Goal: Transaction & Acquisition: Purchase product/service

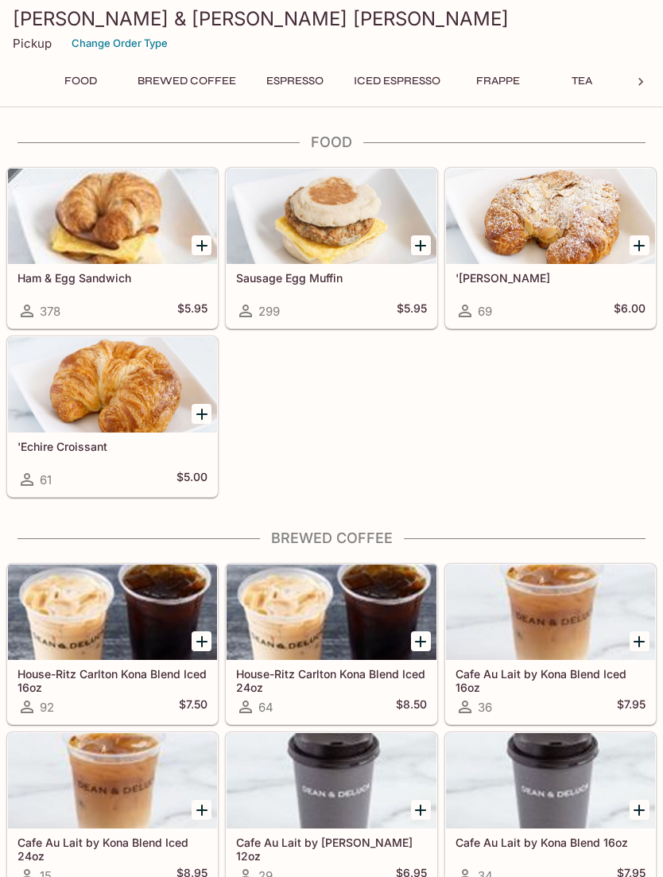
click at [419, 238] on icon "Add Sausage Egg Muffin" at bounding box center [420, 245] width 19 height 19
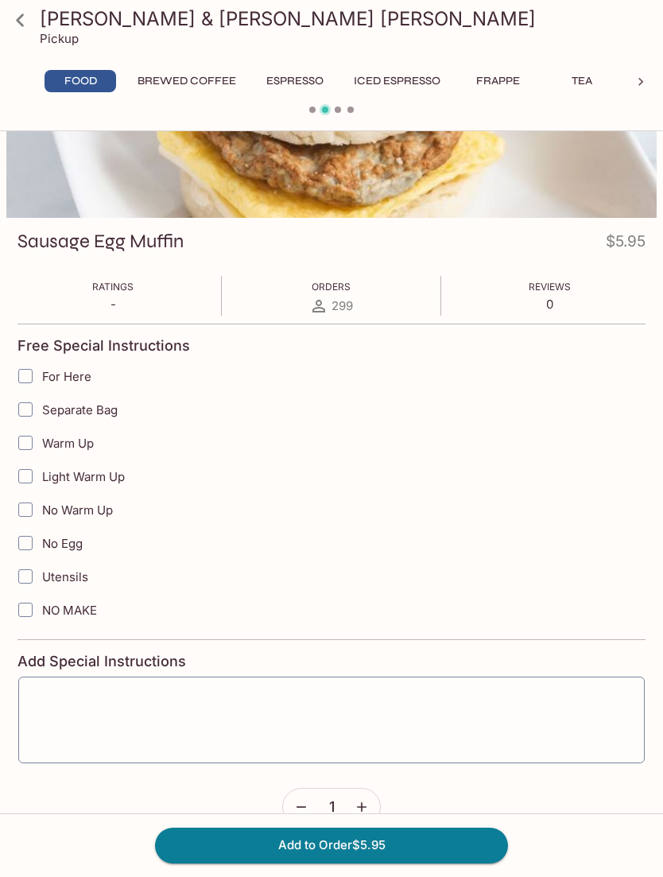
scroll to position [126, 0]
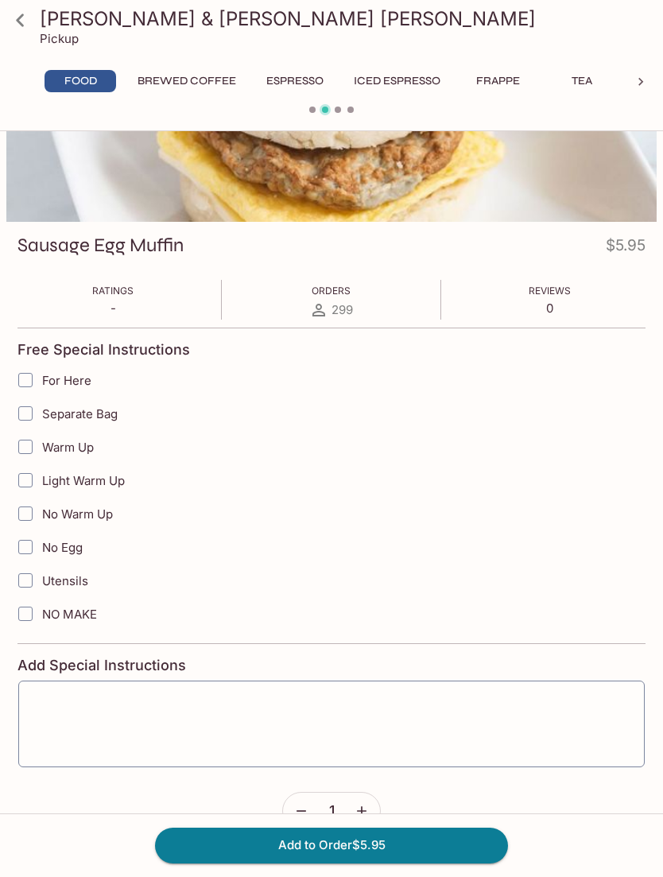
click at [28, 447] on input "Warm Up" at bounding box center [26, 447] width 32 height 32
checkbox input "true"
click at [440, 863] on button "Add to Order $5.95" at bounding box center [331, 845] width 353 height 35
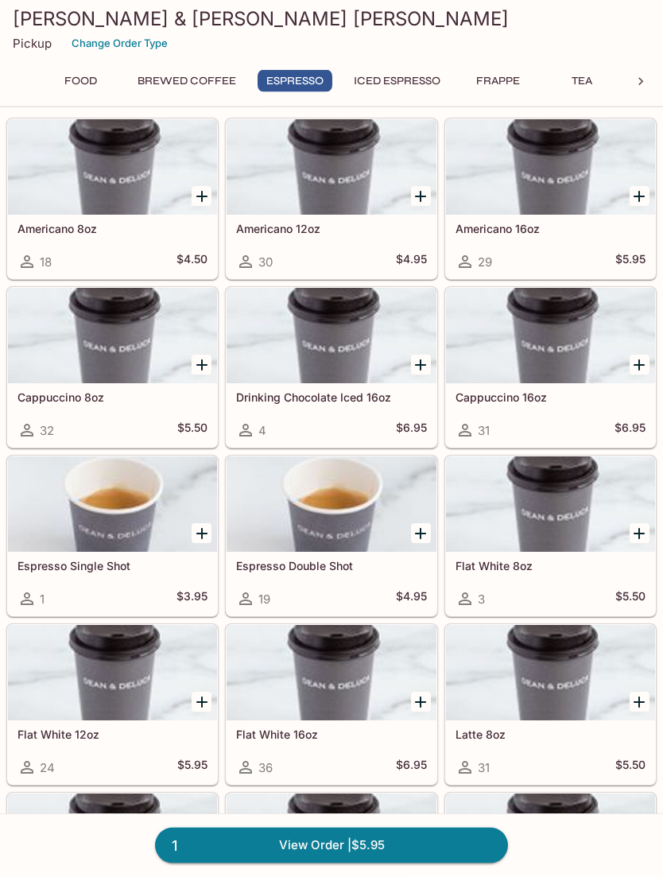
scroll to position [1012, 0]
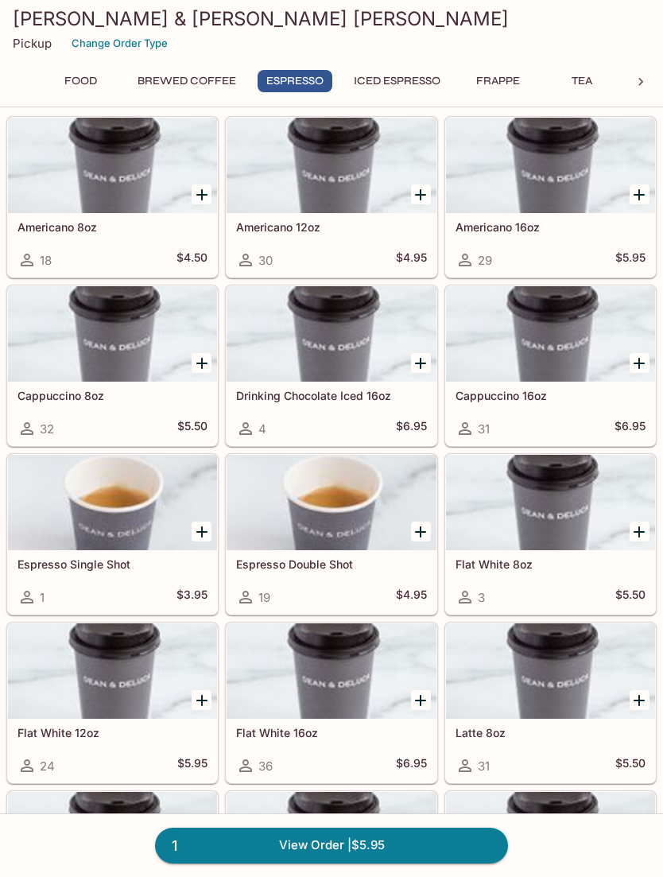
click at [598, 341] on div at bounding box center [550, 333] width 209 height 95
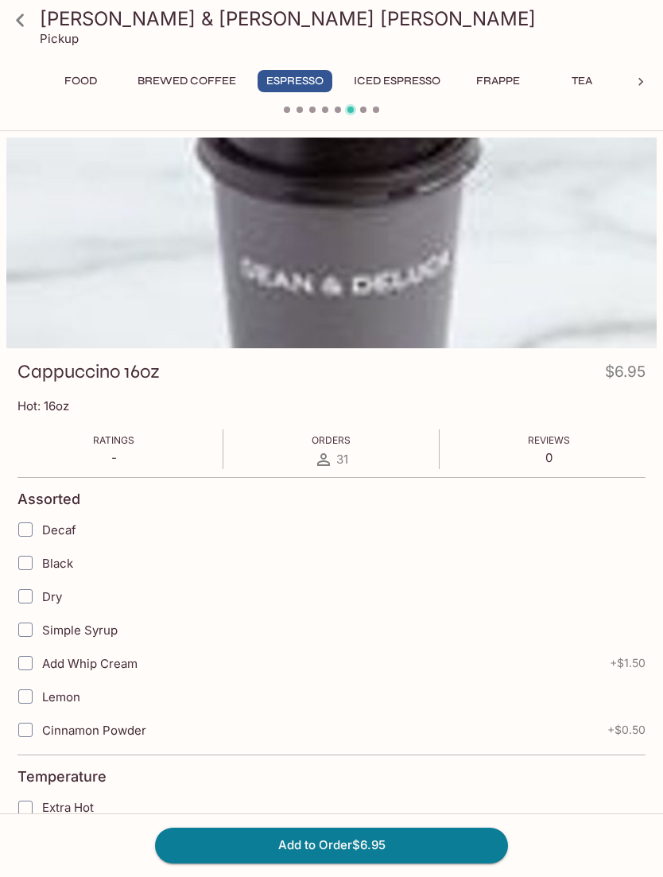
click at [28, 805] on input "Extra Hot" at bounding box center [26, 808] width 32 height 32
checkbox input "true"
click at [441, 863] on button "Add to Order $6.95" at bounding box center [331, 845] width 353 height 35
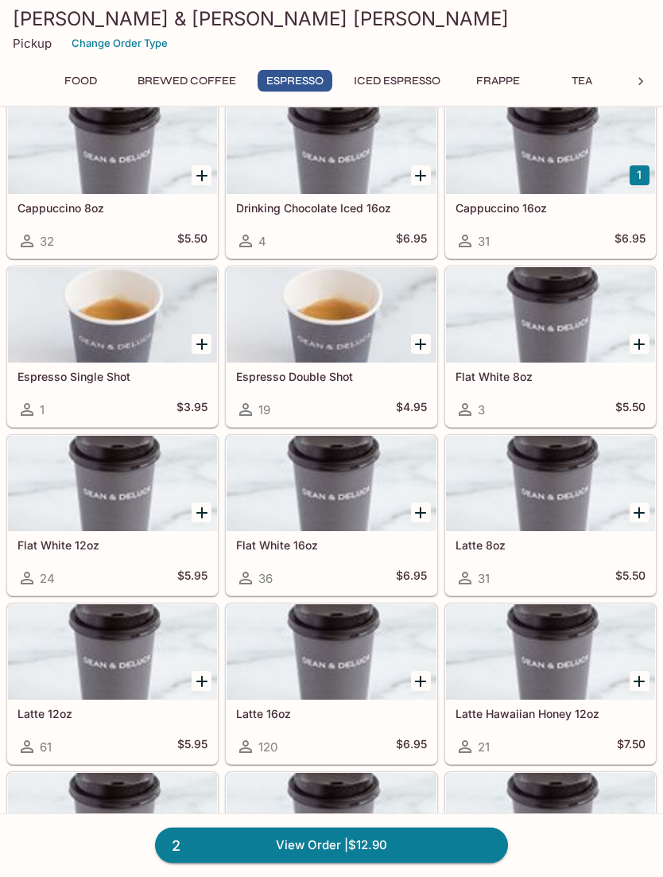
scroll to position [1200, 0]
click at [121, 478] on div at bounding box center [112, 483] width 209 height 95
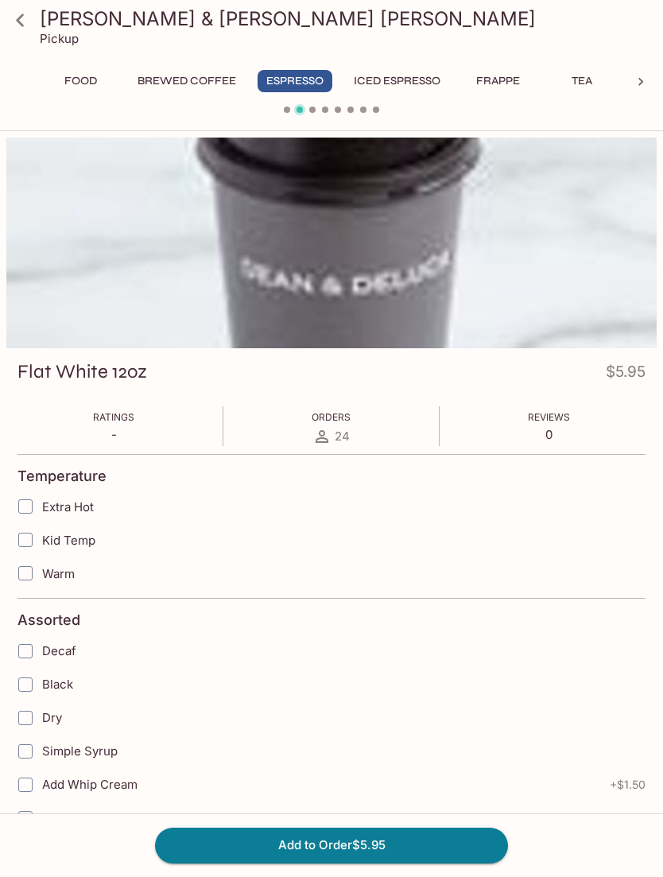
click at [25, 498] on input "Extra Hot" at bounding box center [26, 507] width 32 height 32
checkbox input "true"
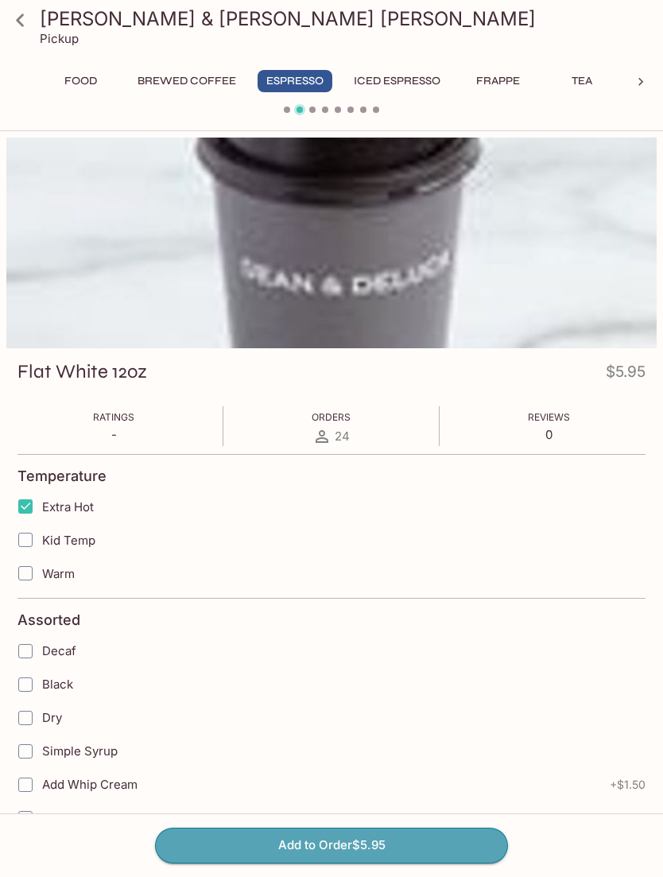
click at [435, 863] on button "Add to Order $5.95" at bounding box center [331, 845] width 353 height 35
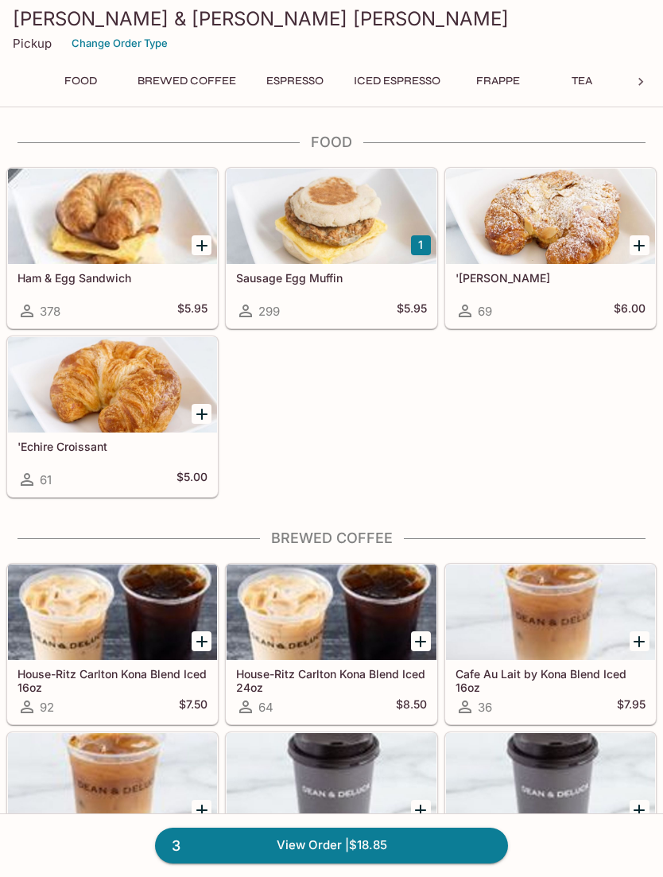
click at [436, 863] on link "3 View Order | $18.85" at bounding box center [331, 845] width 353 height 35
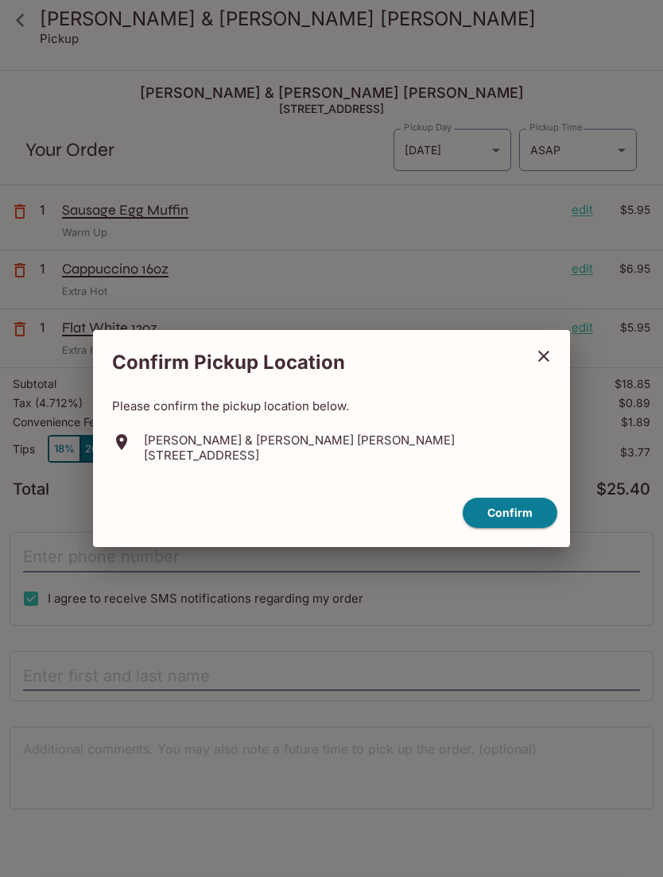
click at [522, 529] on button "Confirm" at bounding box center [510, 513] width 95 height 31
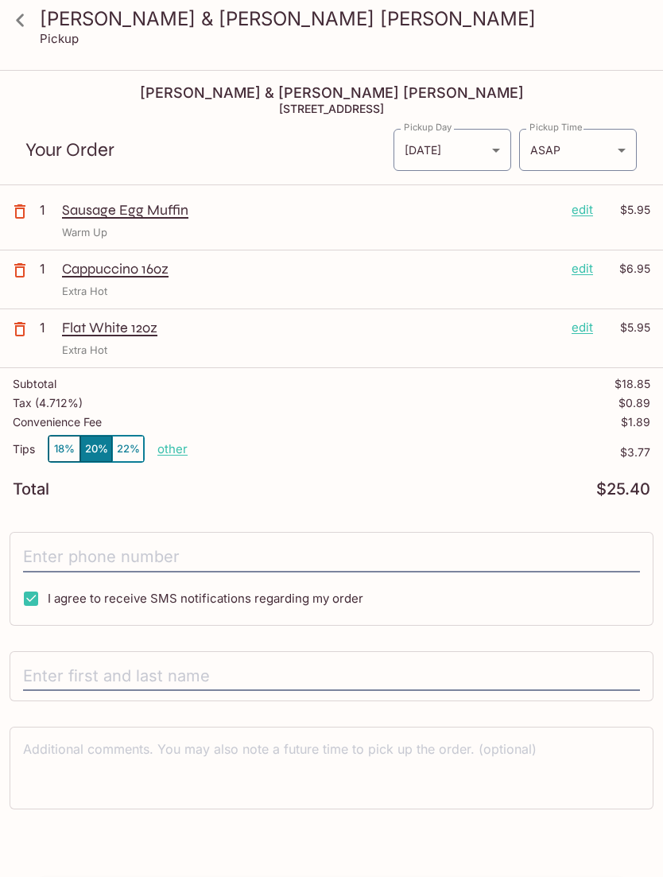
click at [622, 151] on body "[PERSON_NAME] & [PERSON_NAME] [PERSON_NAME] Pickup [PERSON_NAME] & [PERSON_NAME…" at bounding box center [331, 510] width 663 height 877
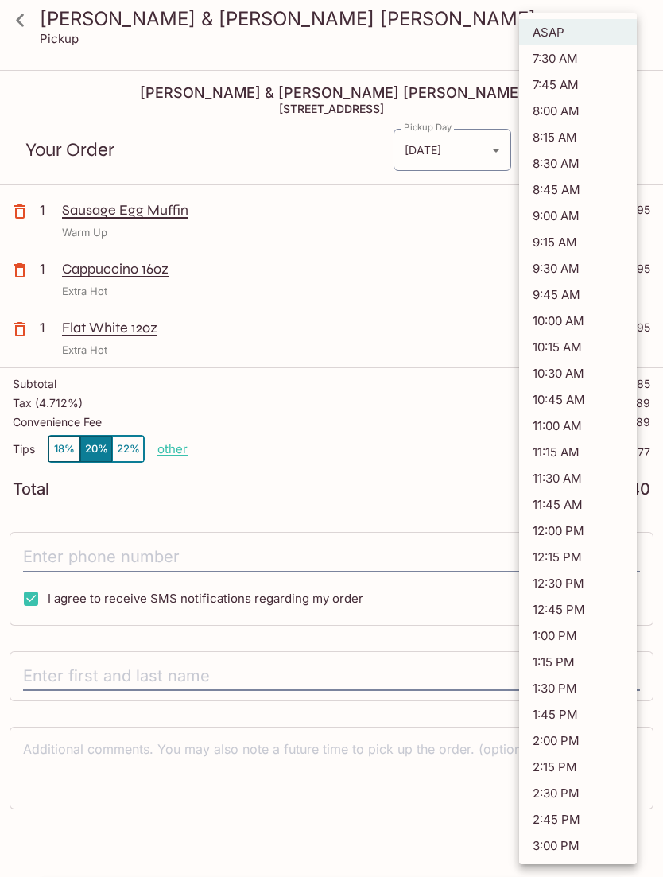
click at [422, 438] on div at bounding box center [331, 438] width 663 height 877
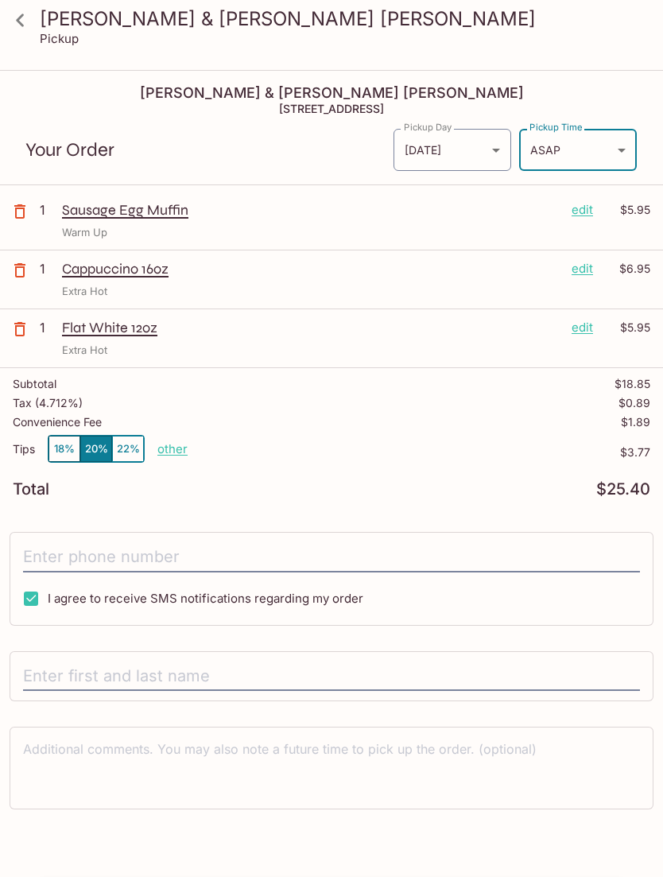
click at [55, 438] on button "18%" at bounding box center [65, 449] width 32 height 26
click at [377, 666] on input "text" at bounding box center [331, 677] width 617 height 30
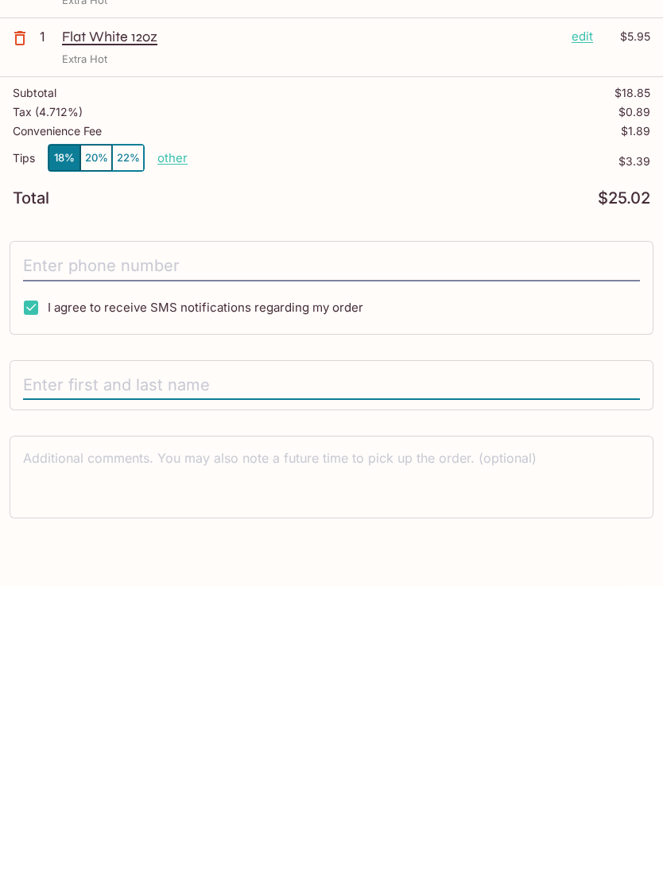
scroll to position [72, 0]
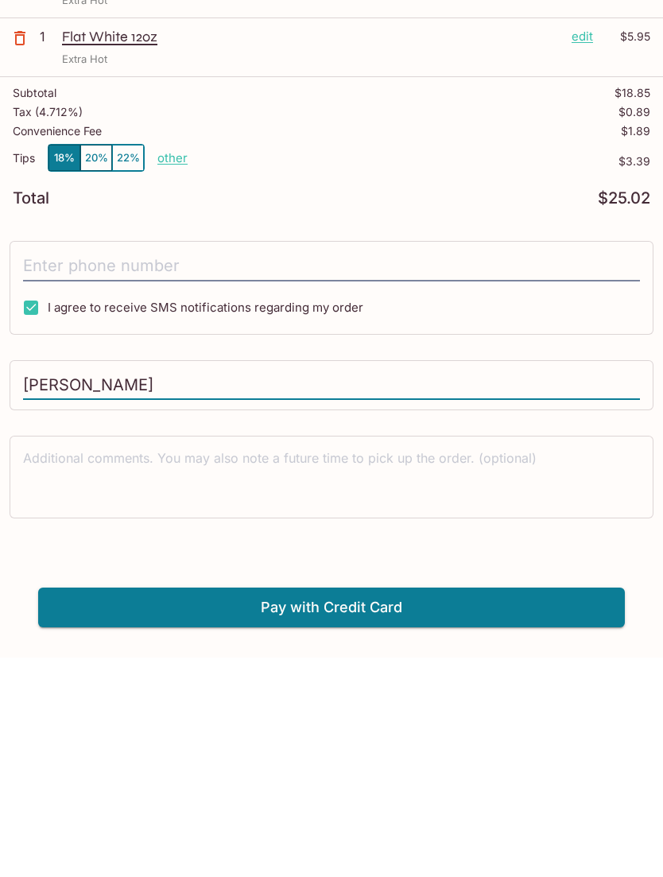
type input "[PERSON_NAME]"
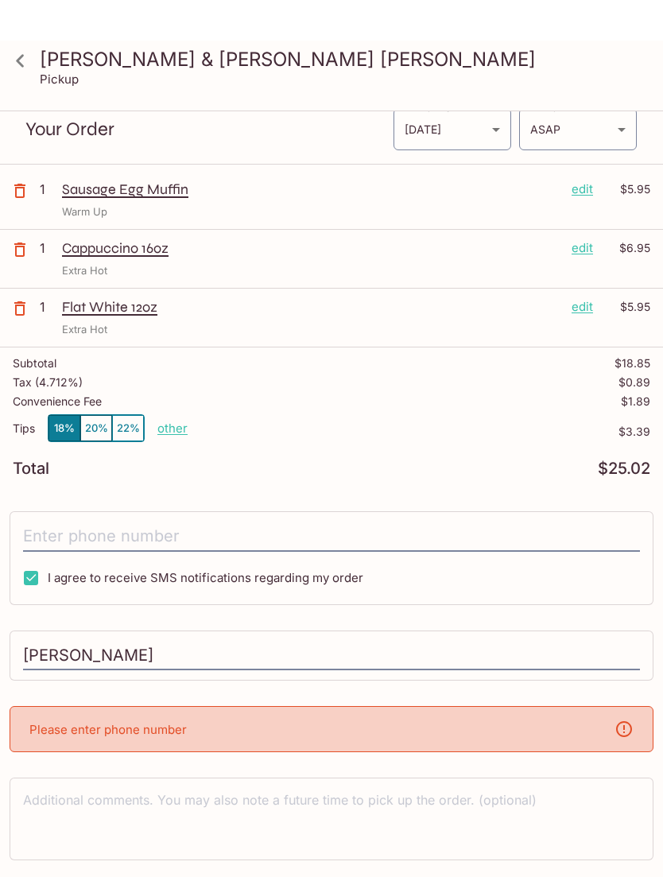
scroll to position [21, 0]
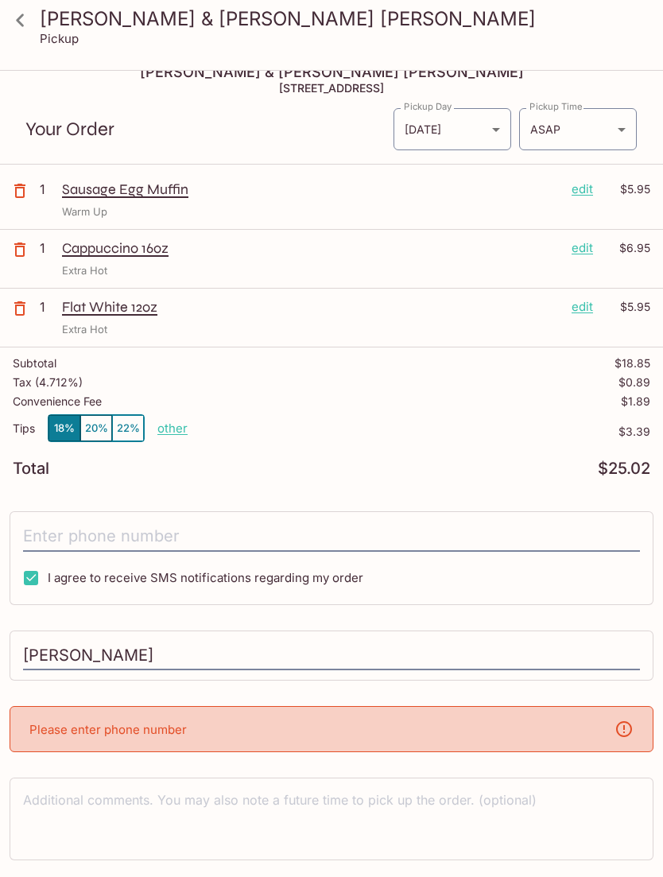
click at [298, 535] on input "tel" at bounding box center [331, 537] width 617 height 30
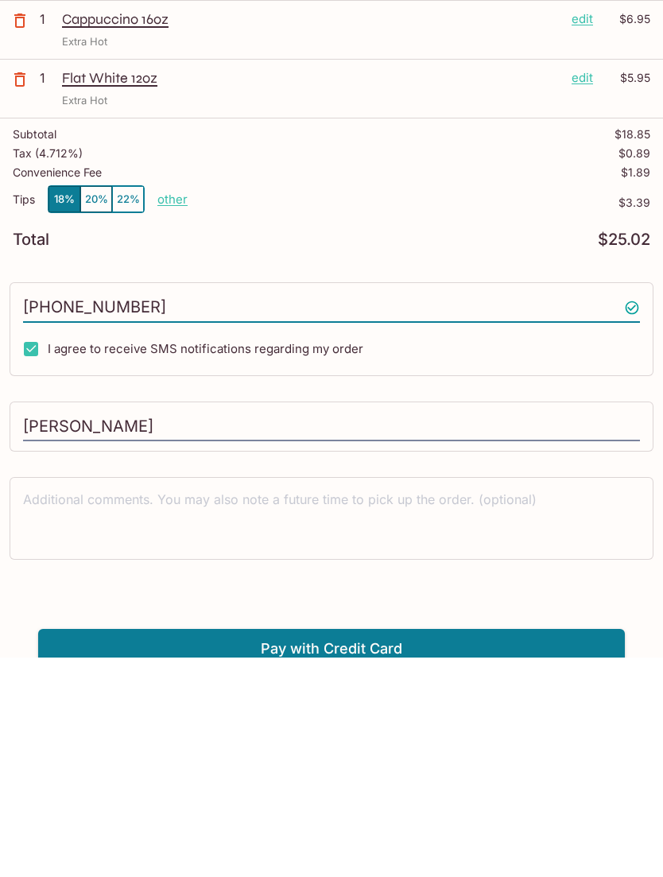
scroll to position [72, 0]
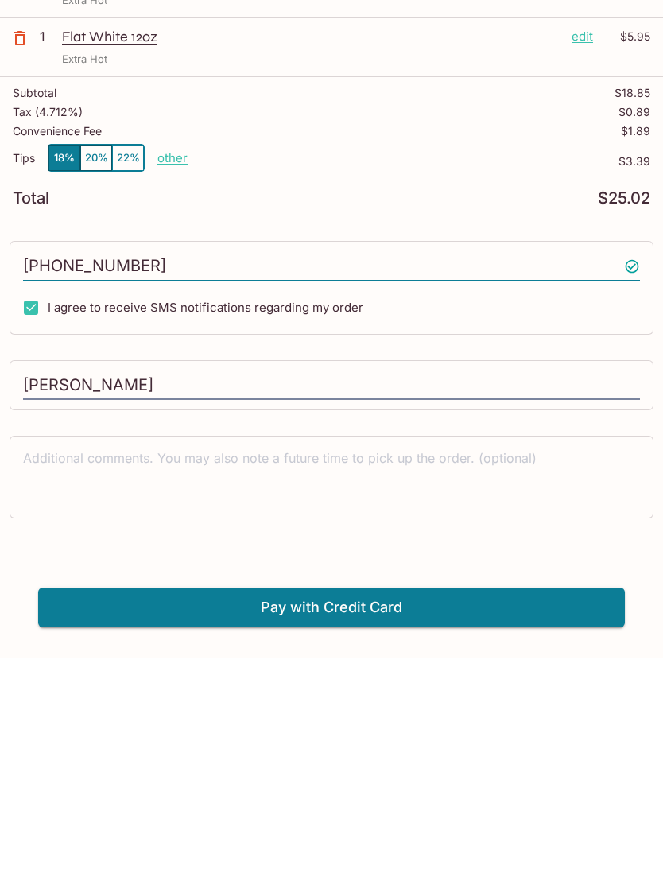
type input "[PHONE_NUMBER]"
